Goal: Transaction & Acquisition: Purchase product/service

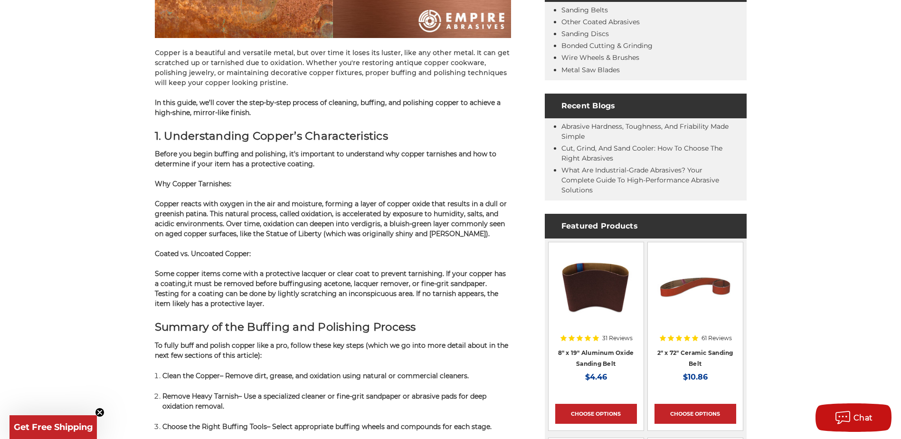
scroll to position [428, 0]
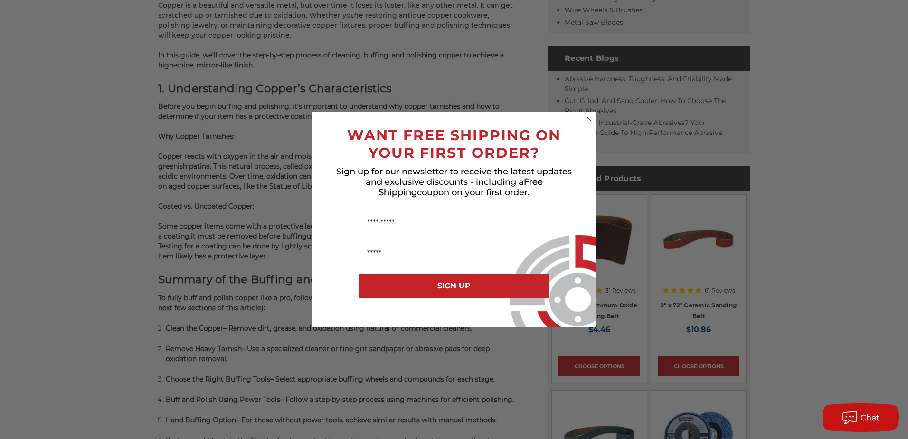
click at [587, 119] on circle "Close dialog" at bounding box center [589, 119] width 9 height 9
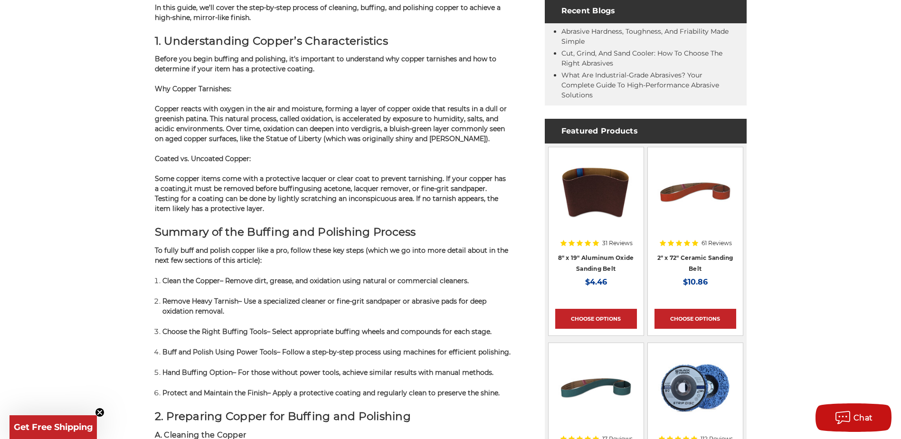
scroll to position [523, 0]
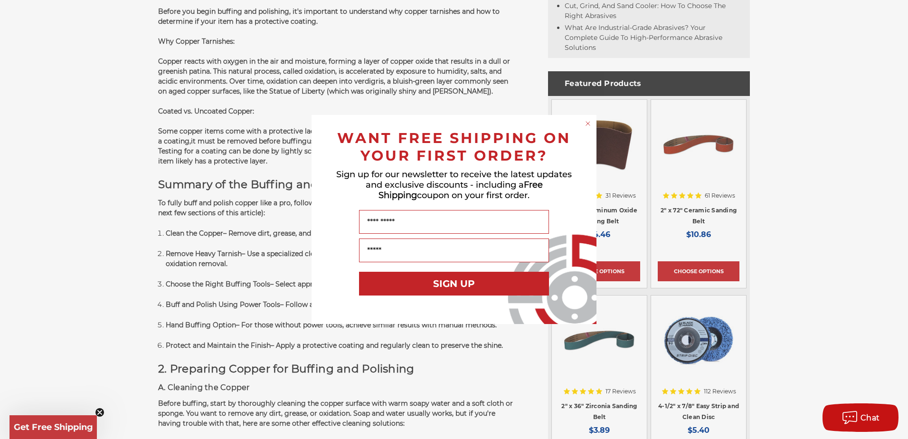
click at [589, 123] on icon "Close dialog" at bounding box center [588, 124] width 4 height 4
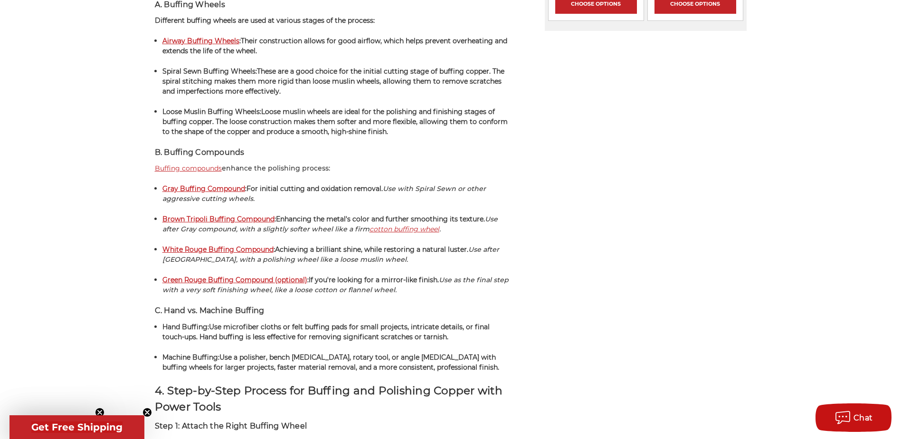
scroll to position [1330, 0]
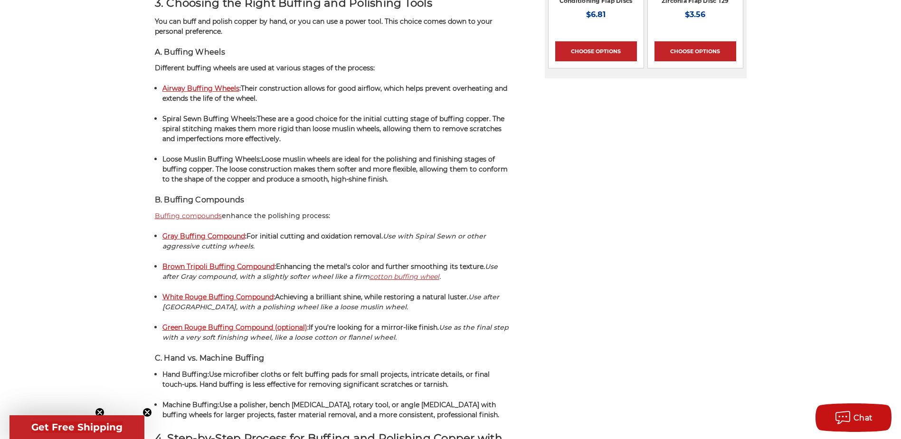
click at [205, 90] on strong "Airway Buffing Wheels" at bounding box center [200, 88] width 77 height 9
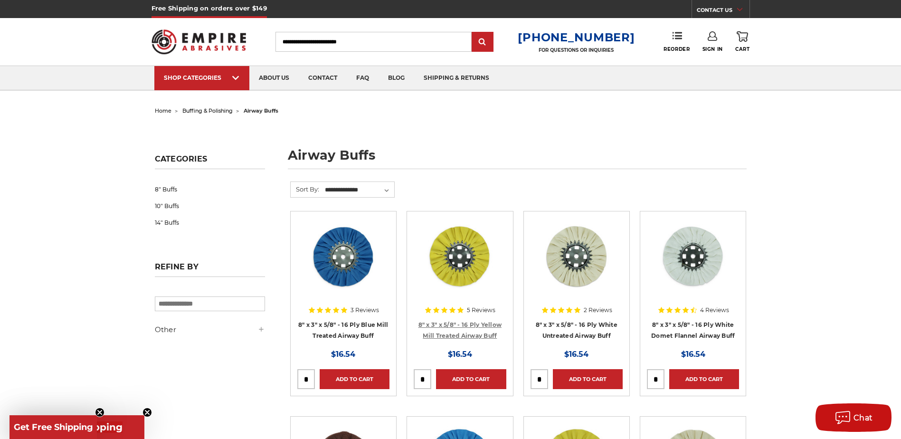
click at [477, 333] on link "8" x 3" x 5/8" - 16 Ply Yellow Mill Treated Airway Buff" at bounding box center [460, 330] width 84 height 18
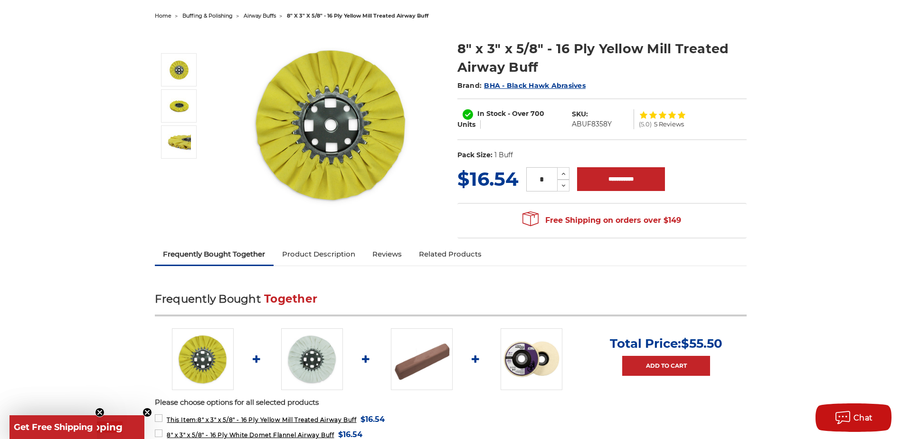
scroll to position [143, 0]
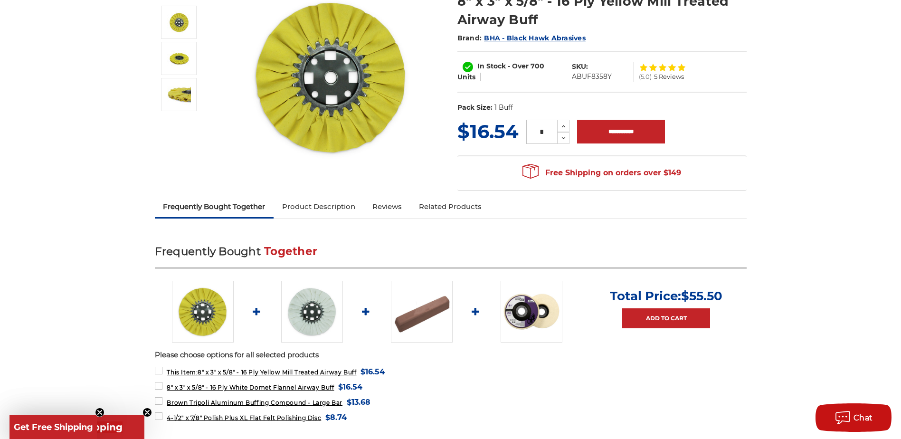
click at [314, 208] on link "Product Description" at bounding box center [319, 206] width 90 height 21
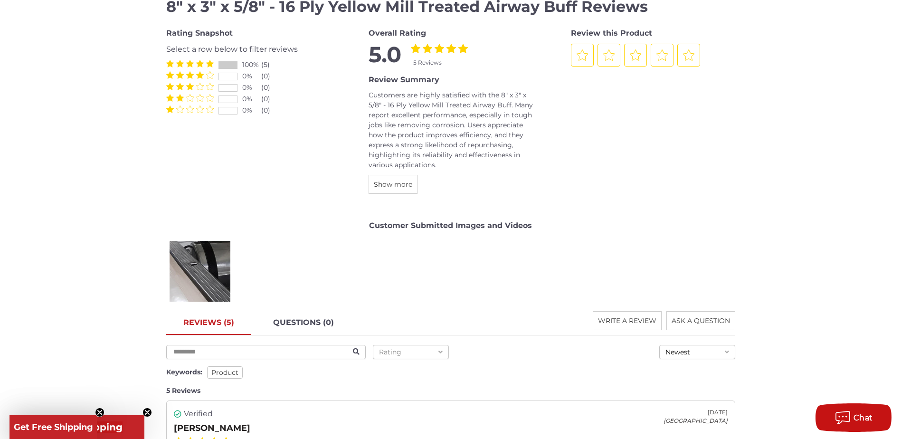
scroll to position [1152, 0]
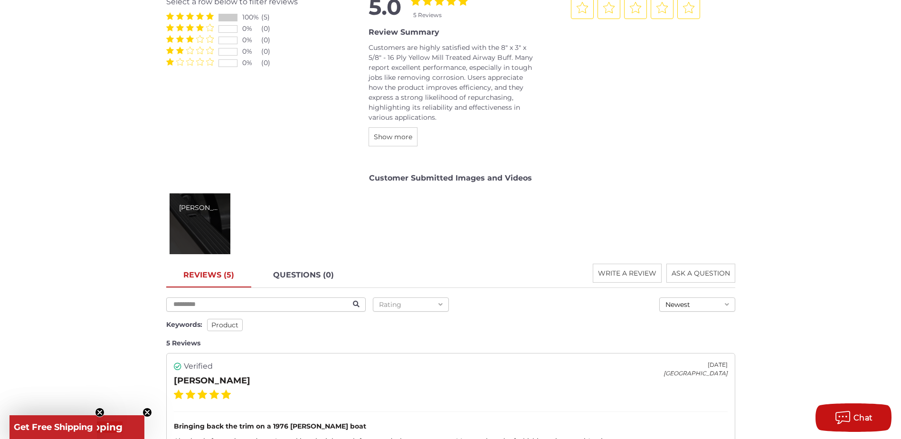
click at [215, 226] on div "Edward A." at bounding box center [200, 223] width 61 height 61
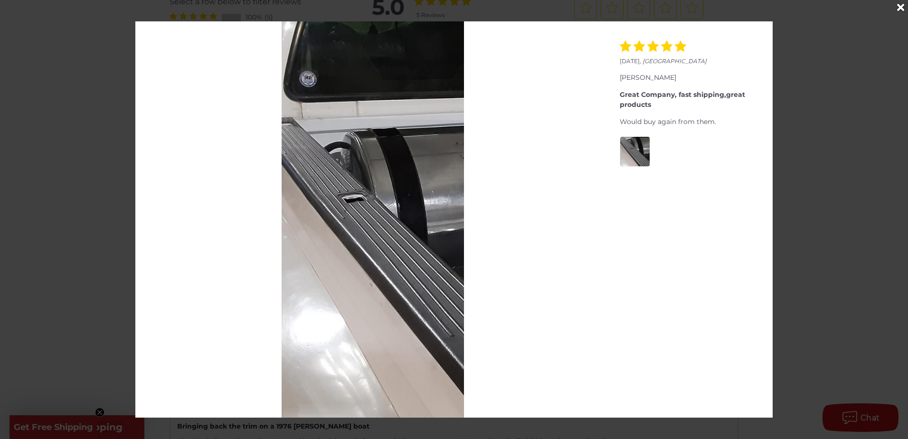
click at [898, 6] on icon "Close" at bounding box center [900, 7] width 7 height 10
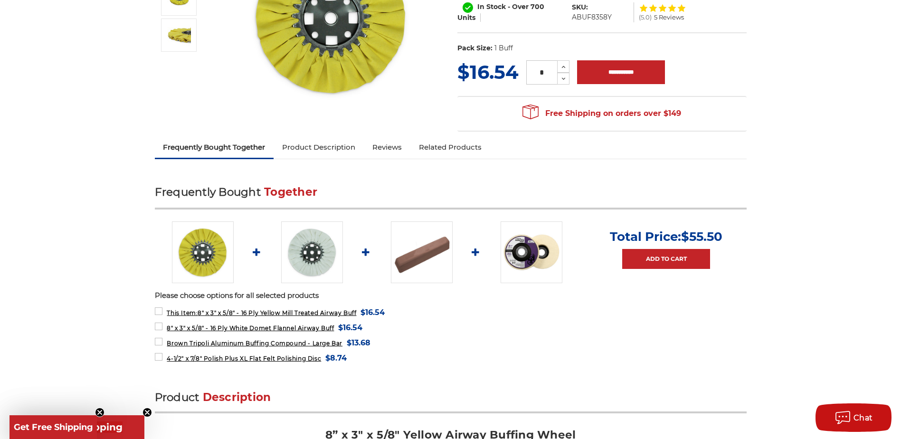
scroll to position [0, 0]
